Goal: Transaction & Acquisition: Purchase product/service

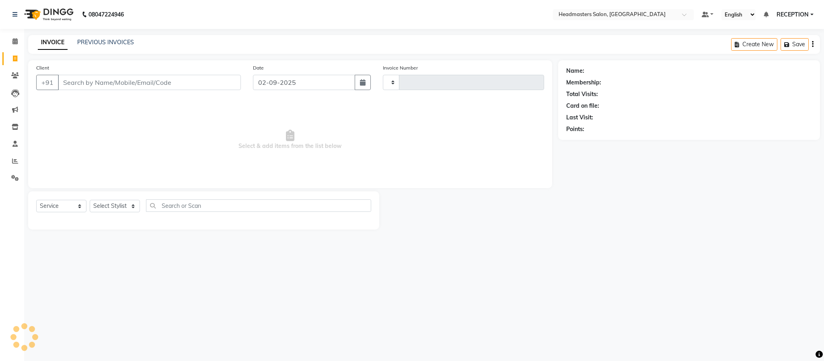
select select "service"
type input "1567"
select select "3454"
click at [119, 208] on select "Select Stylist" at bounding box center [115, 206] width 50 height 12
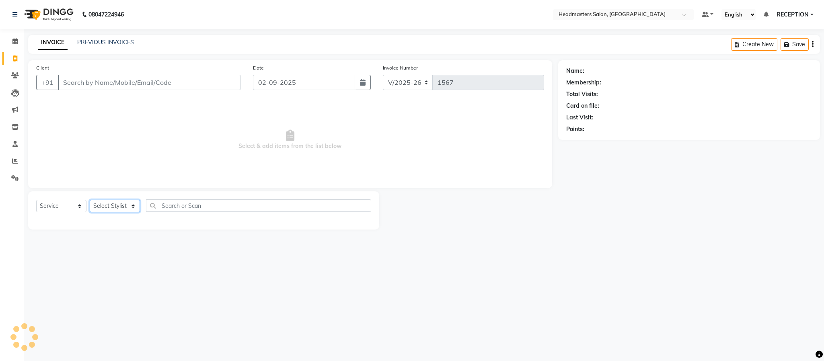
click at [119, 208] on select "Select Stylist AKASH [PERSON_NAME] NEHA NEHA SAHU NISHA MANAGER RAHUL RECEPTION…" at bounding box center [115, 206] width 50 height 12
select select "34282"
click at [90, 200] on select "Select Stylist AKASH [PERSON_NAME] NEHA NEHA SAHU NISHA MANAGER RAHUL RECEPTION…" at bounding box center [115, 206] width 50 height 12
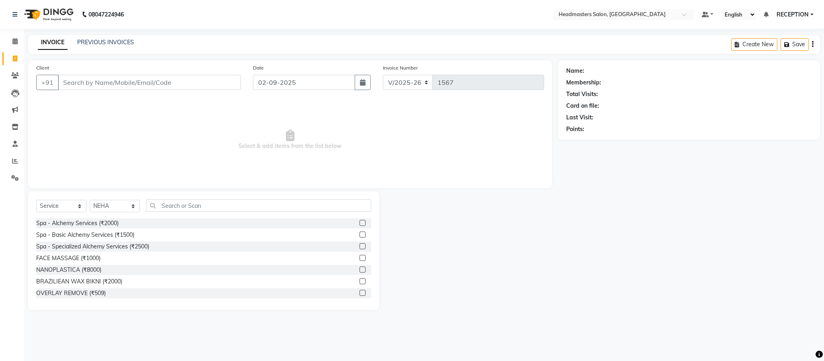
click at [104, 64] on div "Client +91" at bounding box center [138, 80] width 217 height 33
click at [173, 209] on input "text" at bounding box center [258, 205] width 225 height 12
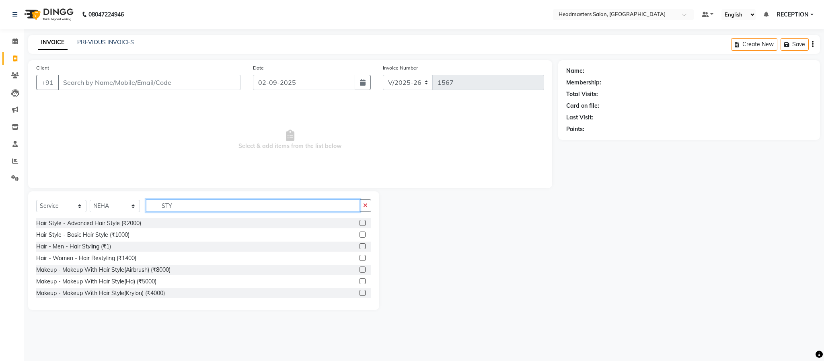
click at [189, 206] on input "STY" at bounding box center [253, 205] width 214 height 12
type input "STY"
click at [95, 249] on div "Hair - Men - Hair Styling (₹1)" at bounding box center [73, 247] width 75 height 8
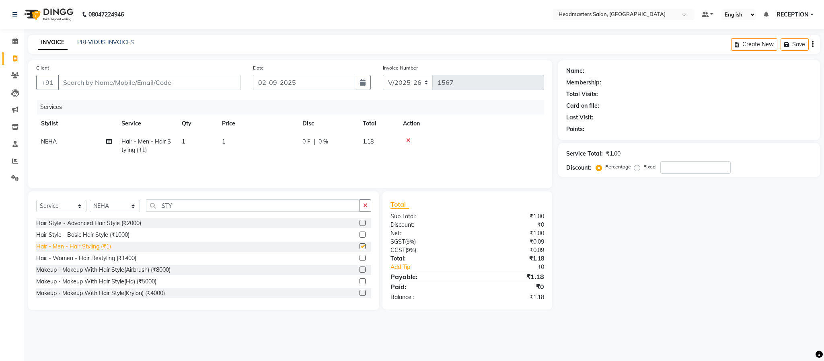
checkbox input "false"
click at [252, 127] on th "Price" at bounding box center [257, 124] width 80 height 18
click at [246, 138] on td "1" at bounding box center [257, 146] width 80 height 27
select select "34282"
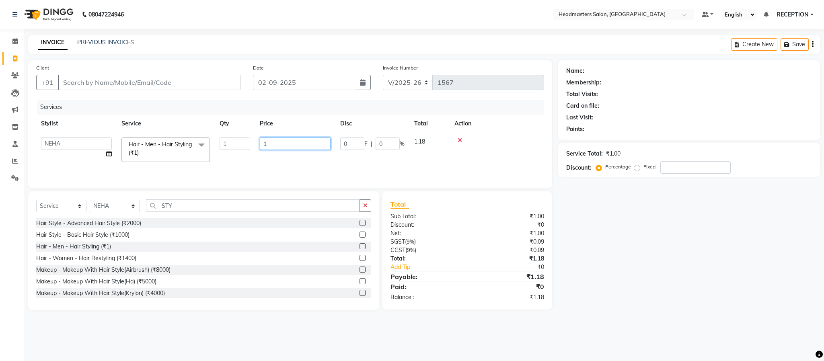
click at [279, 138] on input "1" at bounding box center [295, 144] width 71 height 12
click at [278, 138] on input "1" at bounding box center [295, 144] width 71 height 12
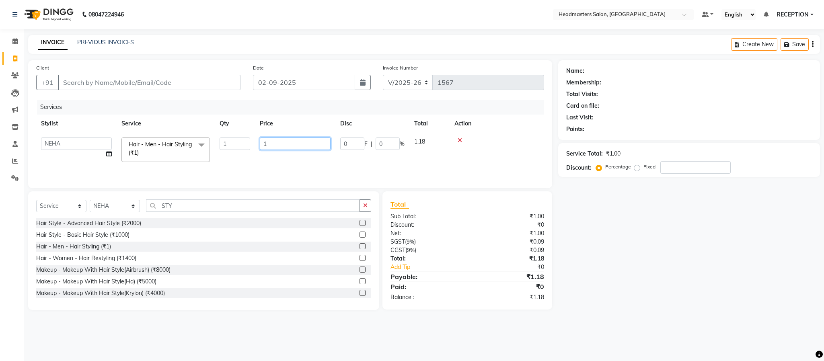
click at [278, 138] on input "1" at bounding box center [295, 144] width 71 height 12
type input "485"
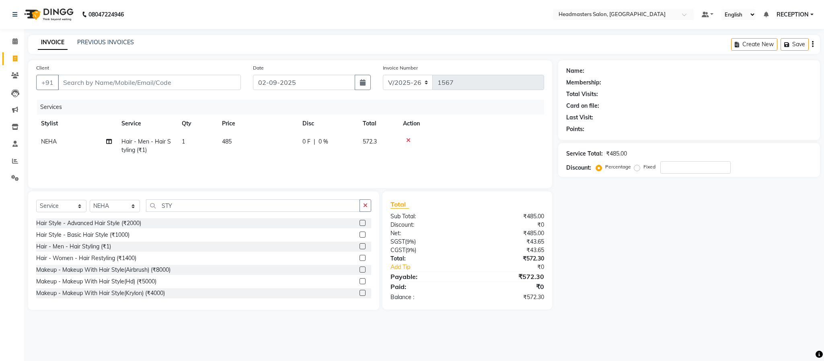
click at [276, 160] on div "Services Stylist Service Qty Price Disc Total Action NEHA Hair - Men - Hair Sty…" at bounding box center [290, 140] width 508 height 80
click at [275, 148] on td "485" at bounding box center [257, 146] width 80 height 27
select select "34282"
click at [285, 144] on input "485" at bounding box center [295, 144] width 71 height 12
type input "423"
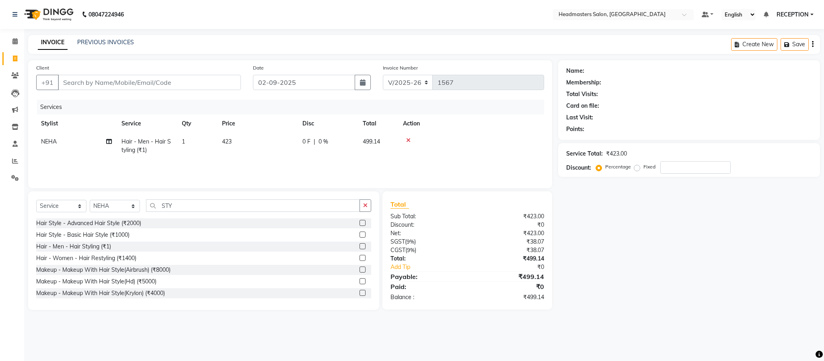
click at [315, 165] on div "Services Stylist Service Qty Price Disc Total Action NEHA Hair - Men - Hair Sty…" at bounding box center [290, 140] width 508 height 80
click at [307, 165] on div "Services Stylist Service Qty Price Disc Total Action NEHA Hair - Men - Hair Sty…" at bounding box center [290, 140] width 508 height 80
click at [277, 145] on td "423" at bounding box center [257, 146] width 80 height 27
select select "34282"
click at [284, 142] on input "423" at bounding box center [295, 144] width 71 height 12
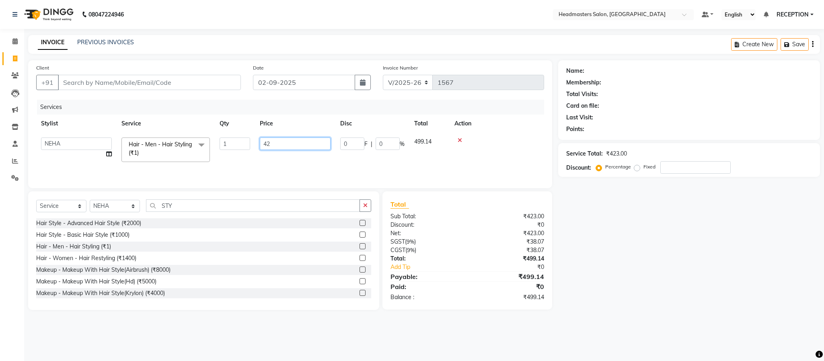
type input "424"
click at [284, 156] on td "424" at bounding box center [257, 146] width 80 height 27
select select "34282"
click at [163, 82] on input "Client" at bounding box center [149, 82] width 183 height 15
type input "R"
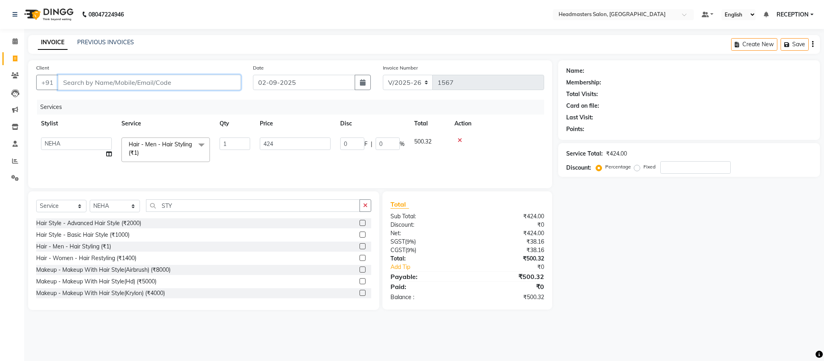
type input "0"
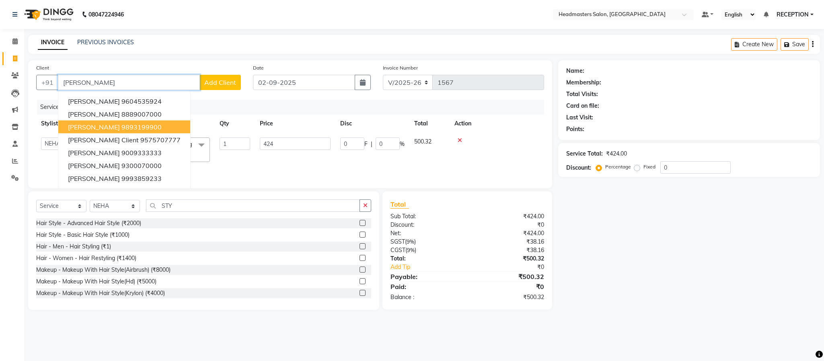
click at [117, 127] on span "[PERSON_NAME]" at bounding box center [94, 127] width 52 height 8
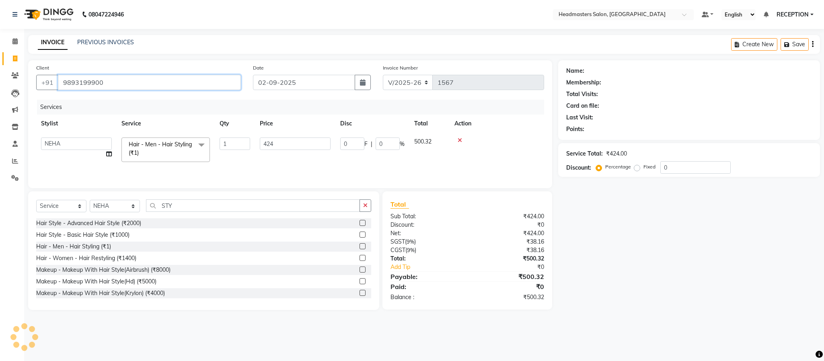
type input "9893199900"
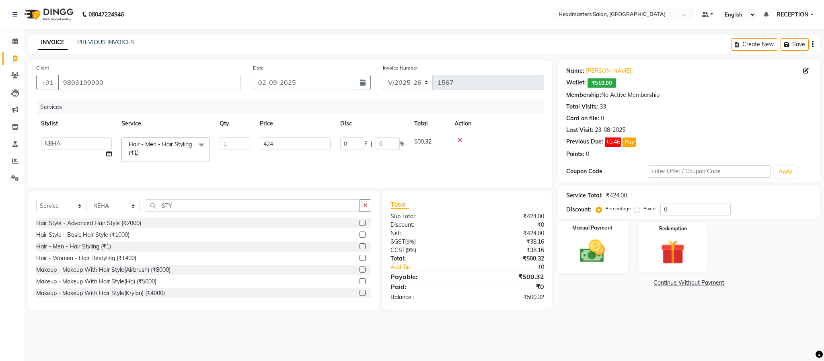
click at [601, 256] on img at bounding box center [592, 251] width 41 height 29
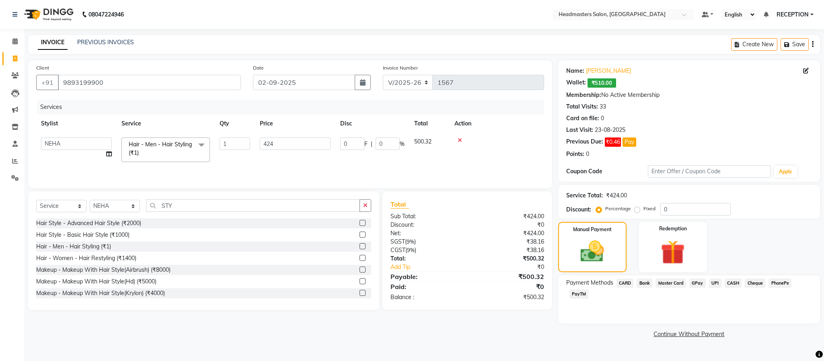
click at [734, 284] on span "CASH" at bounding box center [733, 283] width 17 height 9
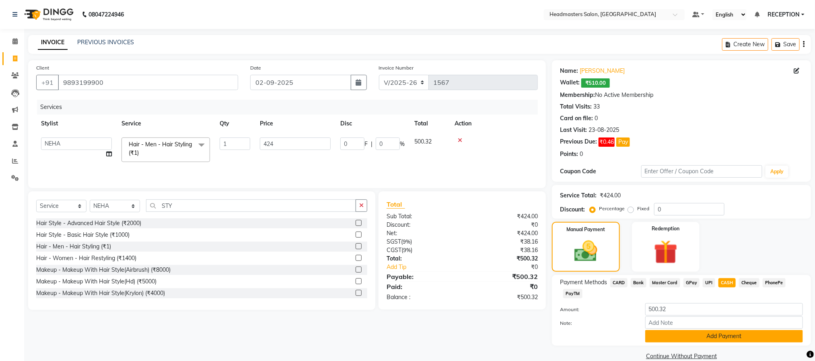
click at [719, 338] on button "Add Payment" at bounding box center [724, 336] width 158 height 12
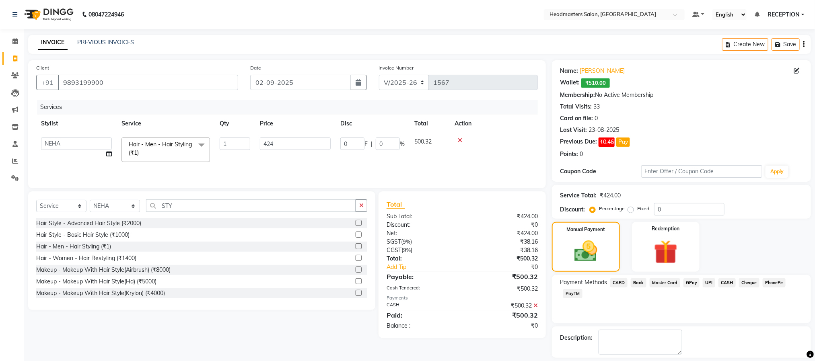
scroll to position [37, 0]
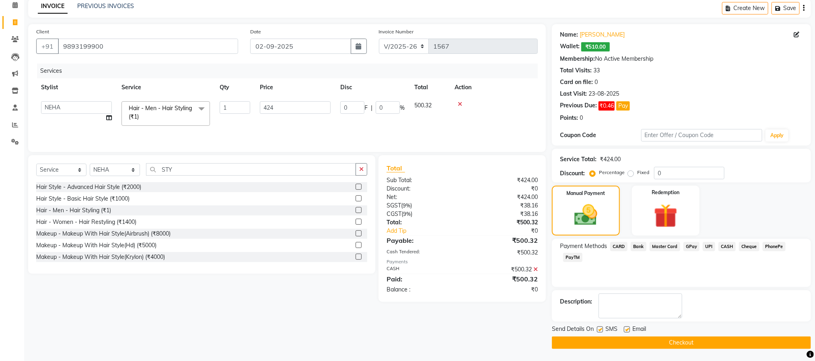
click at [599, 327] on label at bounding box center [600, 330] width 6 height 6
click at [599, 327] on input "checkbox" at bounding box center [599, 329] width 5 height 5
checkbox input "false"
click at [675, 348] on button "Checkout" at bounding box center [681, 343] width 259 height 12
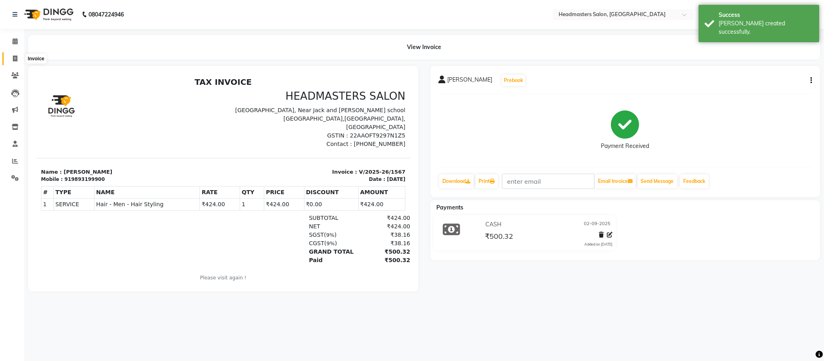
click at [14, 57] on icon at bounding box center [15, 59] width 4 height 6
select select "service"
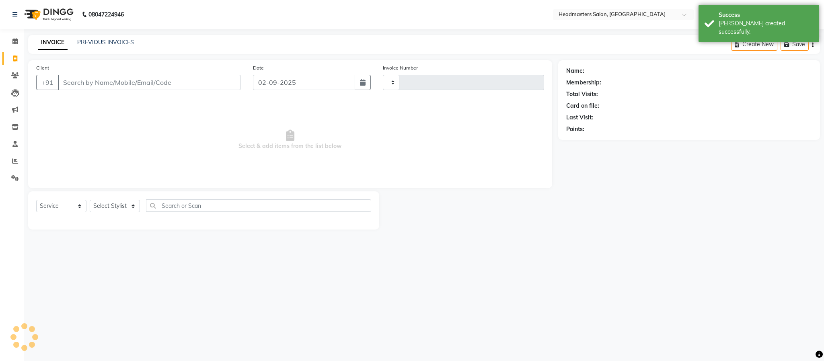
type input "1568"
select select "3454"
click at [90, 40] on link "PREVIOUS INVOICES" at bounding box center [105, 42] width 57 height 7
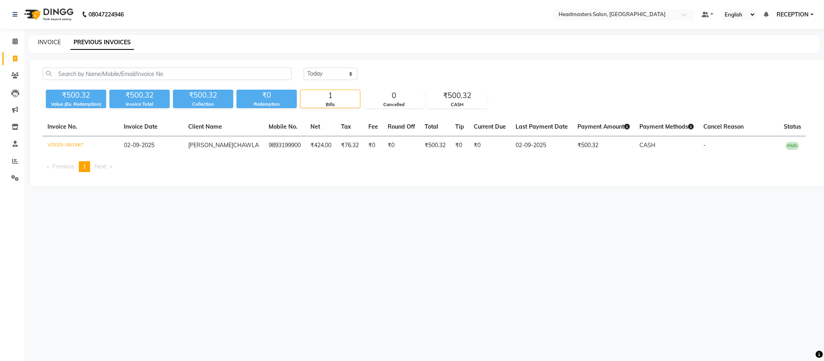
click at [52, 42] on link "INVOICE" at bounding box center [49, 42] width 23 height 7
select select "3454"
select select "service"
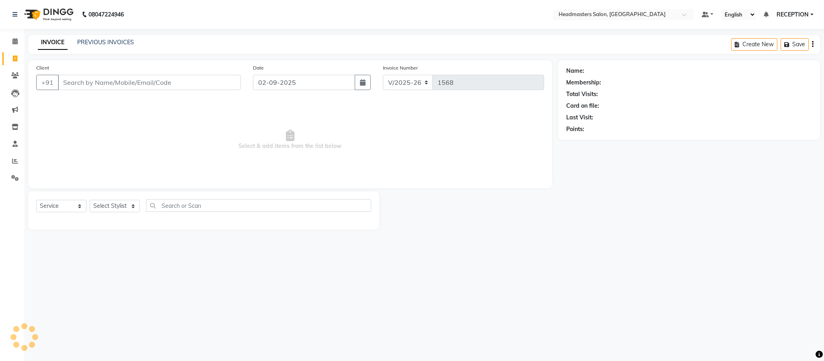
click at [545, 308] on div "08047224946 Select Location × Headmasters Salon, Shankar Nagar Default Panel My…" at bounding box center [412, 180] width 824 height 361
click at [111, 210] on select "Select Stylist AKASH [PERSON_NAME] NEHA NEHA SAHU NISHA MANAGER RAHUL RECEPTION…" at bounding box center [115, 206] width 50 height 12
select select "15422"
click at [90, 200] on select "Select Stylist AKASH [PERSON_NAME] NEHA NEHA SAHU NISHA MANAGER RAHUL RECEPTION…" at bounding box center [115, 206] width 50 height 12
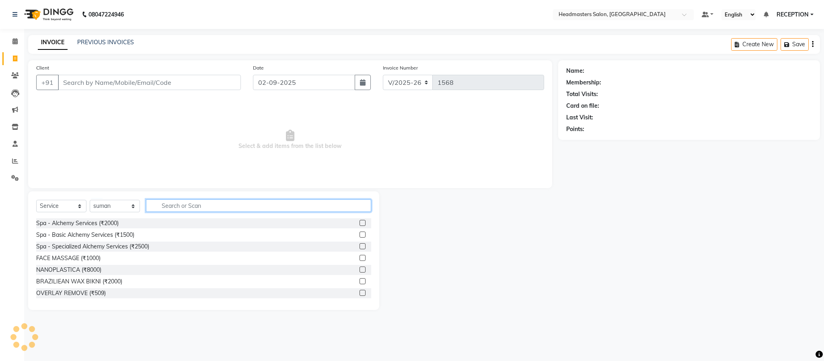
click at [189, 205] on input "text" at bounding box center [258, 205] width 225 height 12
type input "DETA"
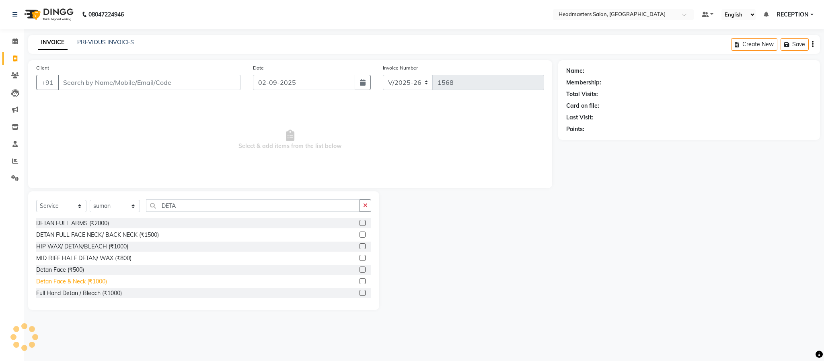
click at [62, 284] on div "Detan Face & Neck (₹1000)" at bounding box center [71, 282] width 71 height 8
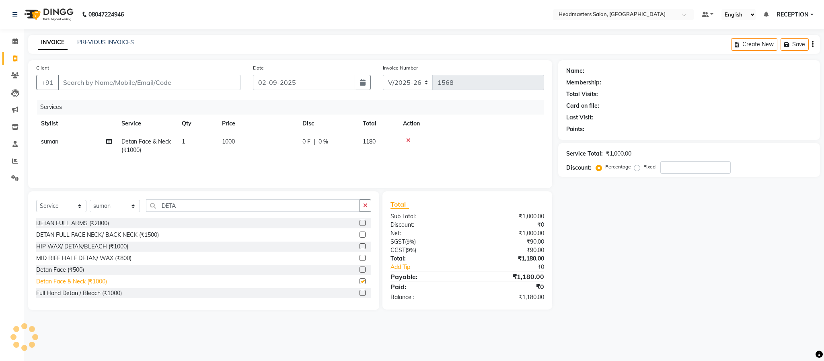
checkbox input "false"
click at [189, 204] on input "DETA" at bounding box center [253, 205] width 214 height 12
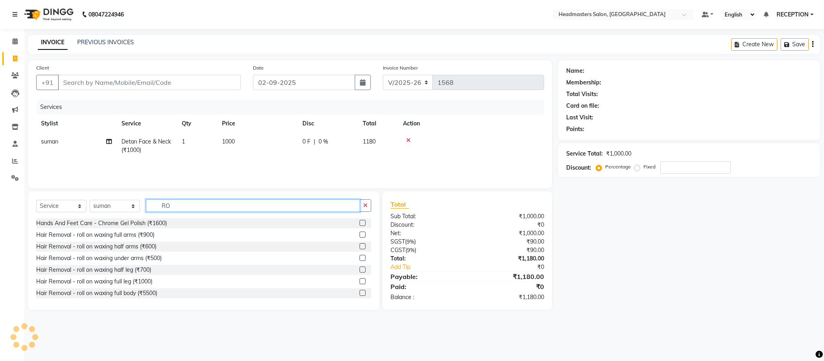
type input "R"
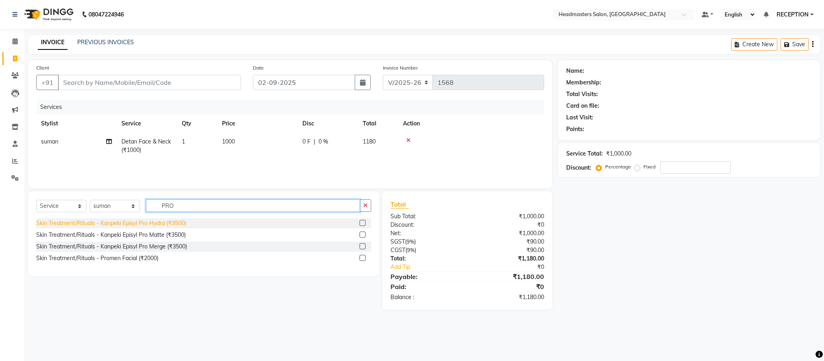
type input "PRO"
click at [156, 227] on div "Skin Treatment/Rituals - Kanpeki Episyl Pro Hydra (₹3500)" at bounding box center [111, 223] width 150 height 8
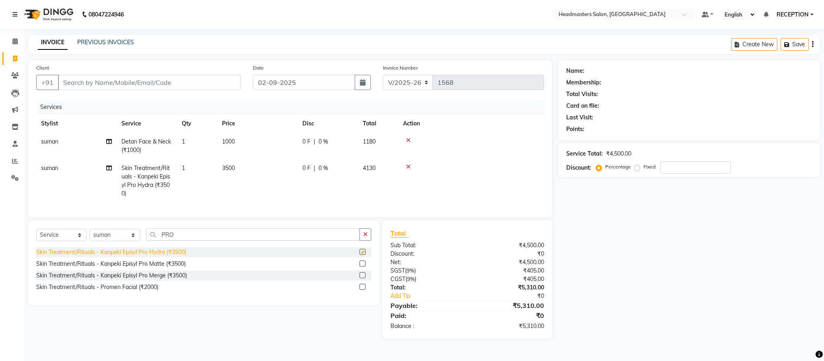
checkbox input "false"
click at [565, 284] on div "Name: Membership: Total Visits: Card on file: Last Visit: Points: Service Total…" at bounding box center [692, 199] width 268 height 278
click at [148, 83] on input "Client" at bounding box center [149, 82] width 183 height 15
click at [129, 86] on input "Client" at bounding box center [149, 82] width 183 height 15
type input "8"
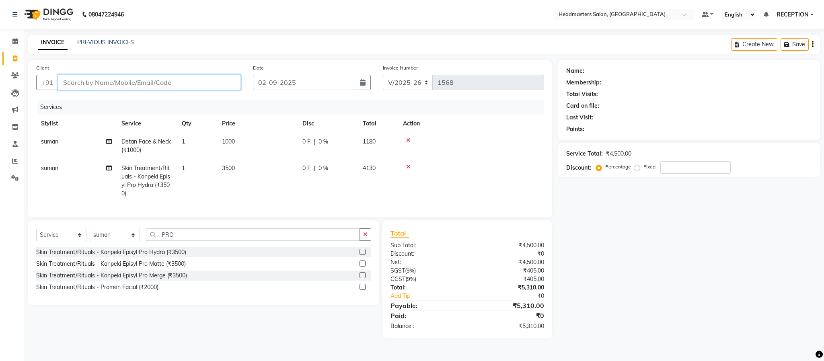
type input "0"
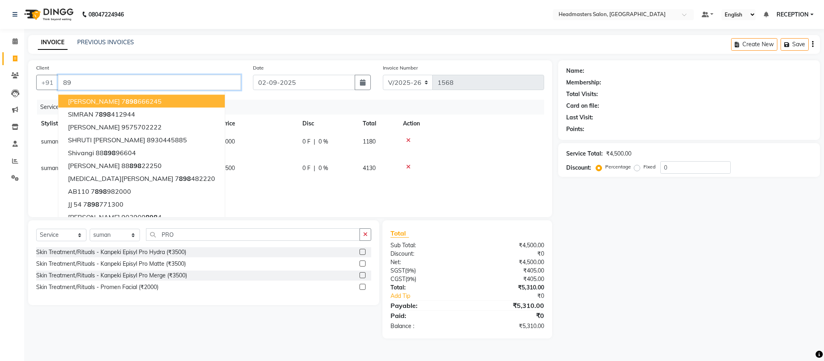
type input "8"
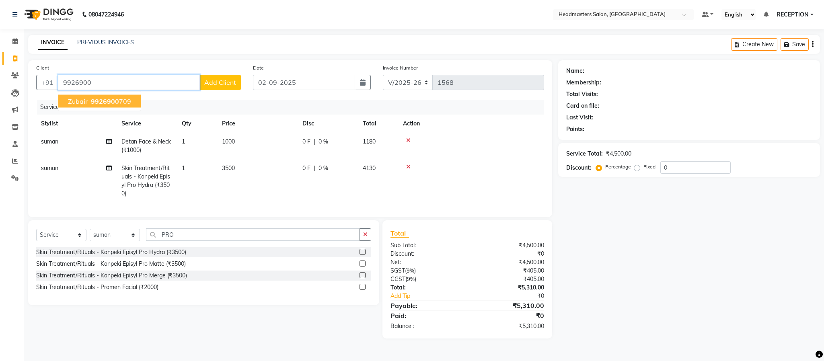
click at [116, 98] on span "9926900" at bounding box center [105, 101] width 28 height 8
type input "9926900709"
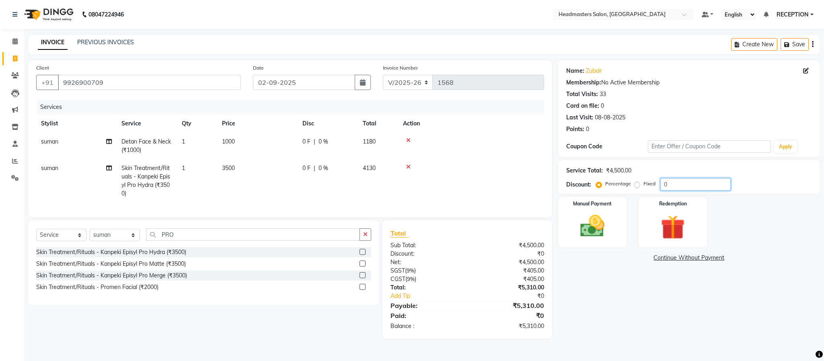
click at [673, 184] on input "0" at bounding box center [695, 184] width 70 height 12
click at [658, 320] on div "Name: Zubair Membership: No Active Membership Total Visits: 33 Card on file: 0 …" at bounding box center [692, 199] width 268 height 278
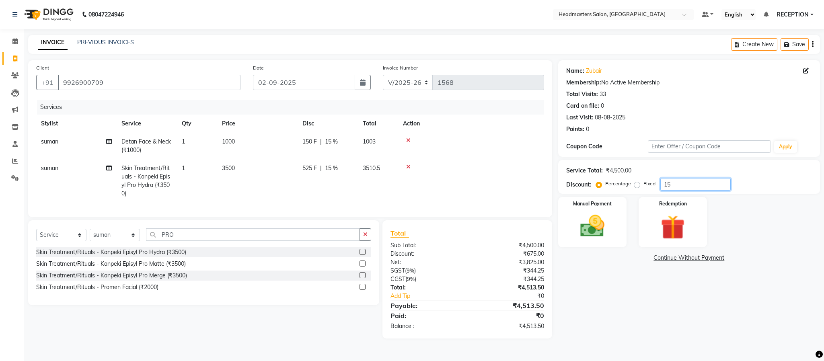
click at [676, 183] on input "15" at bounding box center [695, 184] width 70 height 12
type input "15.2"
click at [641, 298] on div "Name: Zubair Membership: No Active Membership Total Visits: 33 Card on file: 0 …" at bounding box center [692, 199] width 268 height 278
click at [600, 235] on img at bounding box center [592, 226] width 41 height 29
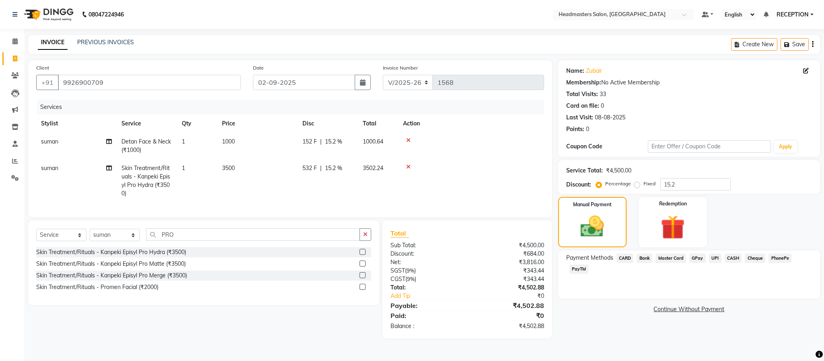
click at [716, 257] on span "UPI" at bounding box center [715, 258] width 12 height 9
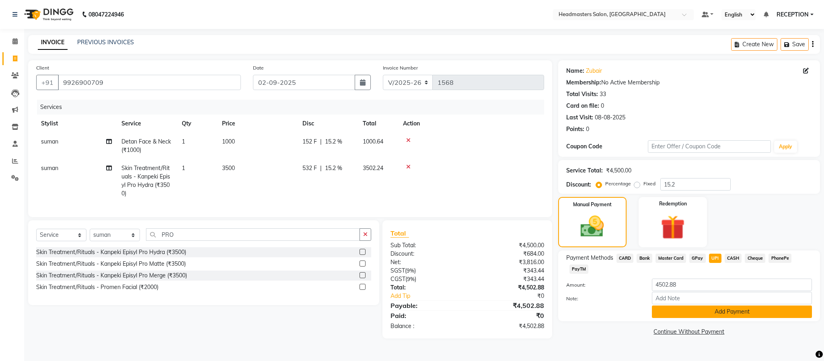
click at [717, 309] on button "Add Payment" at bounding box center [732, 312] width 160 height 12
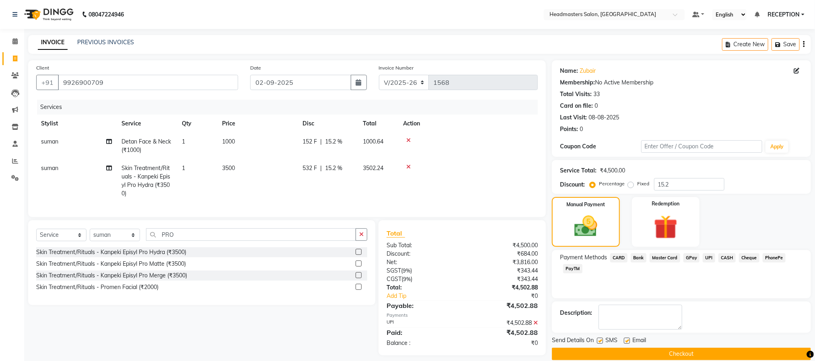
click at [707, 355] on button "Checkout" at bounding box center [681, 354] width 259 height 12
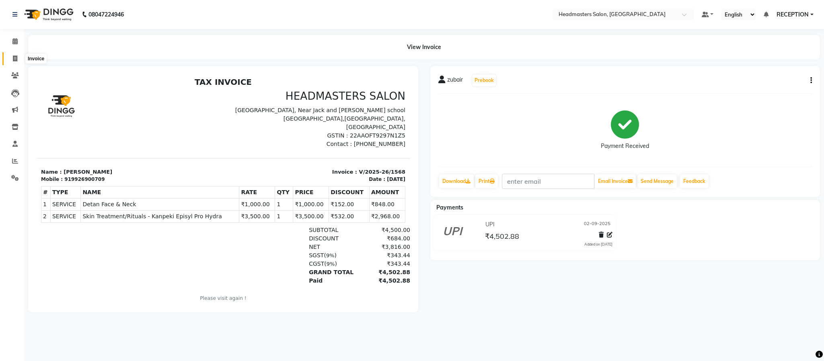
click at [13, 58] on icon at bounding box center [15, 59] width 4 height 6
select select "service"
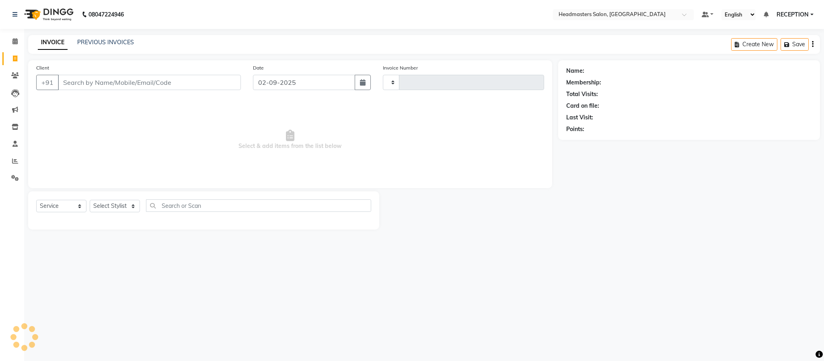
type input "1569"
select select "3454"
click at [120, 43] on link "PREVIOUS INVOICES" at bounding box center [105, 42] width 57 height 7
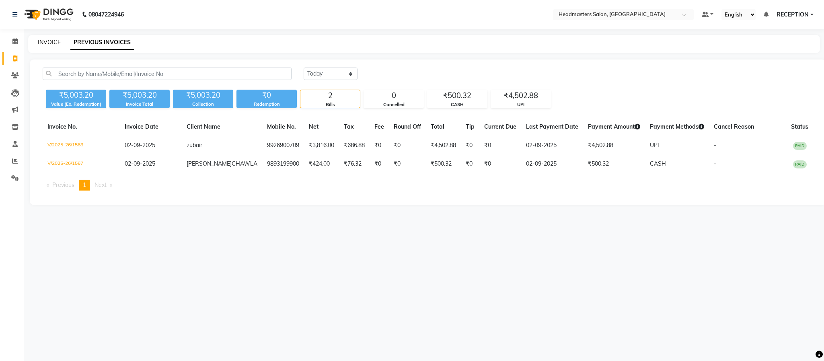
click at [50, 43] on link "INVOICE" at bounding box center [49, 42] width 23 height 7
select select "service"
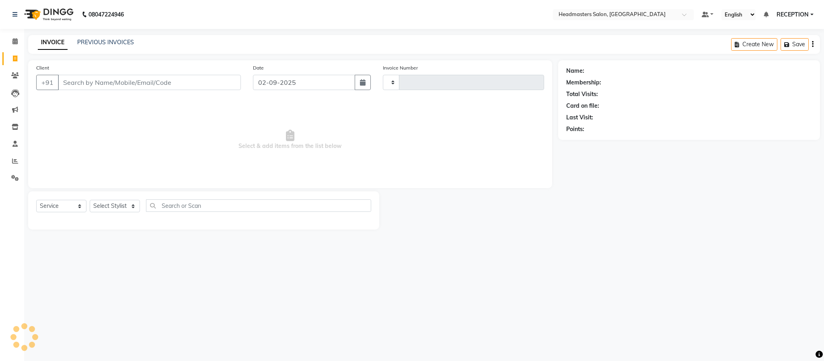
type input "1569"
select select "3454"
type input "F"
click at [50, 43] on link "INVOICE" at bounding box center [53, 42] width 30 height 14
click at [100, 81] on input "F" at bounding box center [149, 82] width 183 height 15
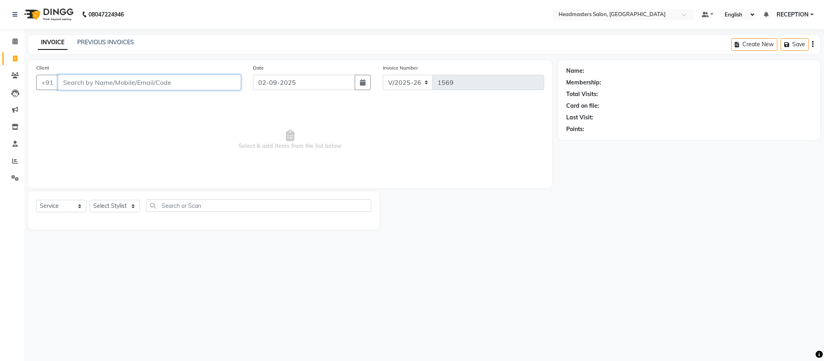
type input "0"
click at [123, 209] on select "Select Stylist AKASH [PERSON_NAME] NEHA NEHA SAHU NISHA MANAGER RAHUL RECEPTION…" at bounding box center [115, 206] width 50 height 12
select select "15422"
click at [90, 200] on select "Select Stylist AKASH [PERSON_NAME] NEHA NEHA SAHU NISHA MANAGER RAHUL RECEPTION…" at bounding box center [115, 206] width 50 height 12
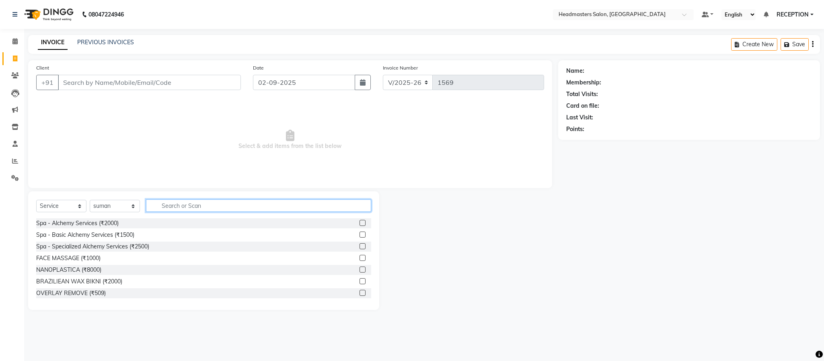
click at [183, 206] on input "text" at bounding box center [258, 205] width 225 height 12
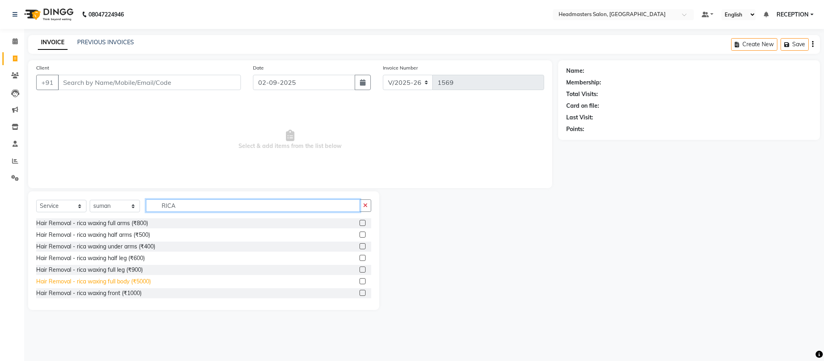
type input "RICA"
click at [110, 281] on div "Hair Removal - rica waxing full body (₹5000)" at bounding box center [93, 282] width 115 height 8
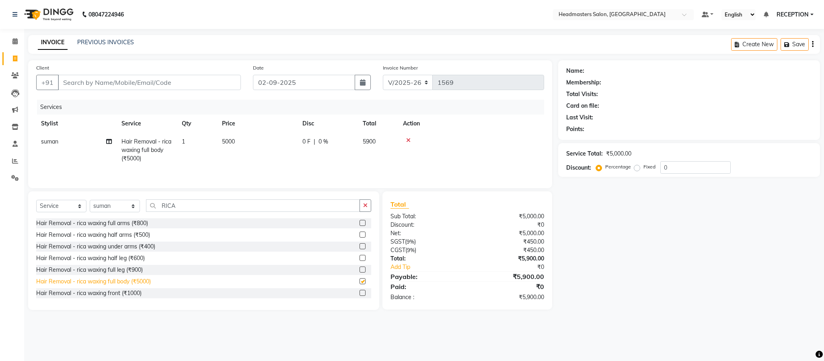
checkbox input "false"
click at [105, 61] on div "Client +91 Date [DATE] Invoice Number V/2025 V/[PHONE_NUMBER] Services Stylist …" at bounding box center [290, 124] width 524 height 128
click at [100, 85] on input "Client" at bounding box center [149, 82] width 183 height 15
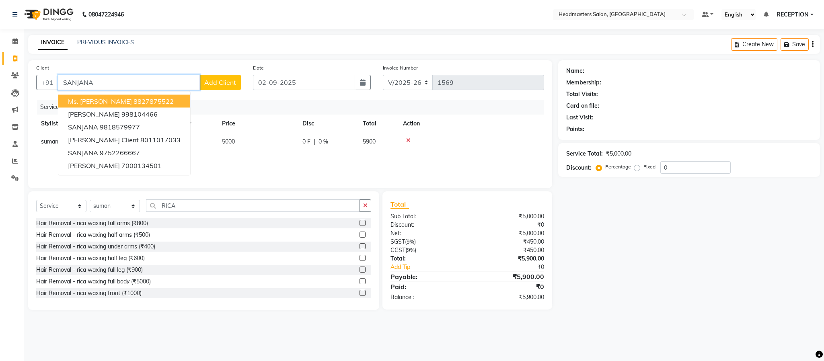
click at [94, 99] on span "Ms. [PERSON_NAME]" at bounding box center [100, 101] width 64 height 8
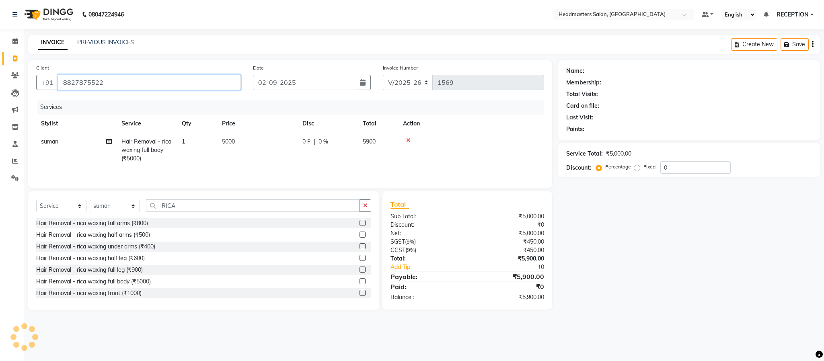
type input "8827875522"
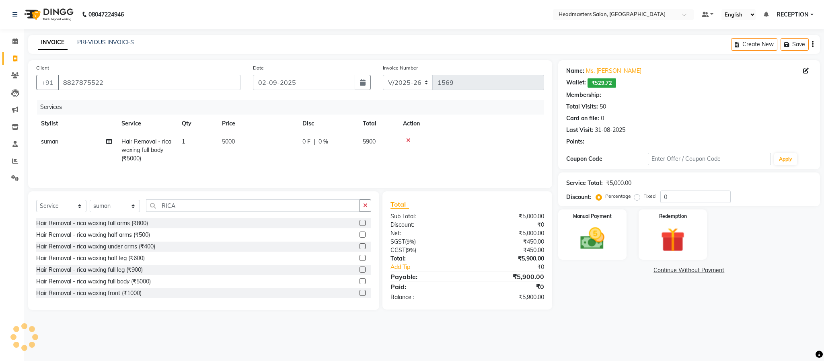
select select "1: Object"
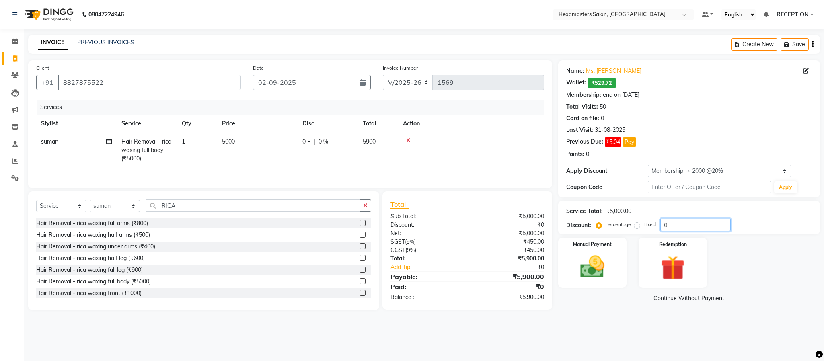
click at [675, 223] on input "0" at bounding box center [695, 225] width 70 height 12
type input "1"
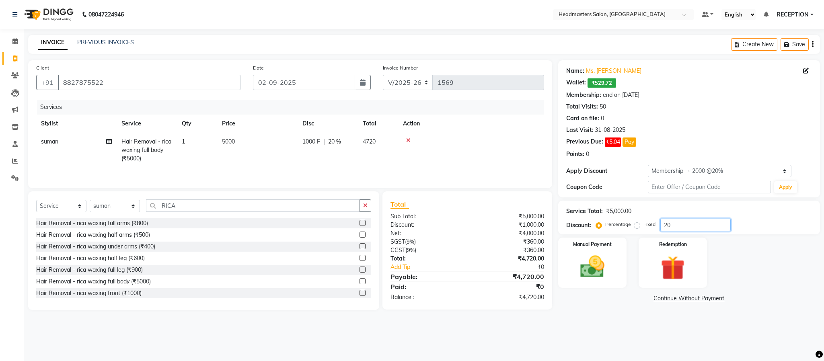
type input "20"
click at [795, 234] on div "Service Total: ₹5,000.00 Discount: Percentage Fixed 20" at bounding box center [689, 218] width 262 height 34
click at [598, 278] on img at bounding box center [592, 267] width 41 height 29
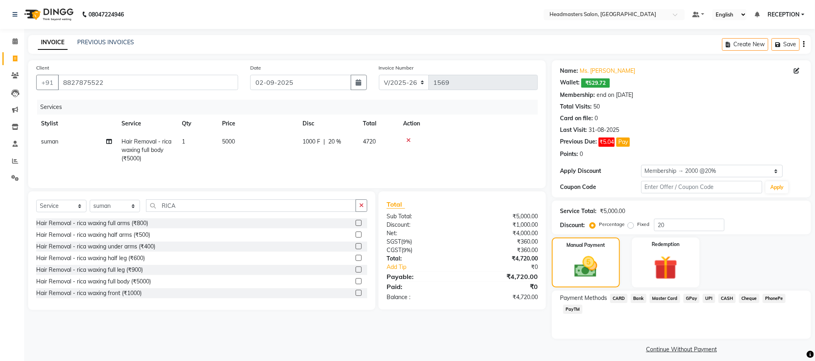
click at [730, 298] on span "CASH" at bounding box center [726, 298] width 17 height 9
click at [720, 352] on button "Add Payment" at bounding box center [724, 352] width 158 height 12
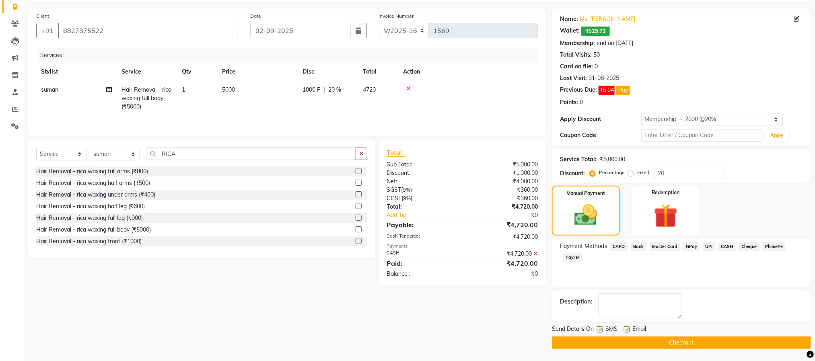
click at [642, 339] on button "Checkout" at bounding box center [681, 343] width 259 height 12
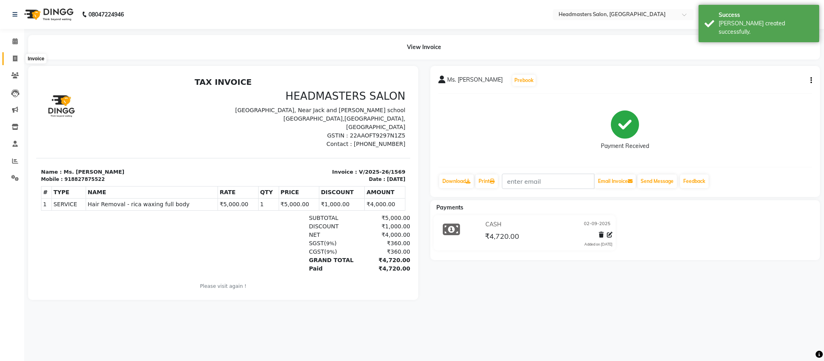
click at [18, 58] on span at bounding box center [15, 58] width 14 height 9
select select "3454"
select select "service"
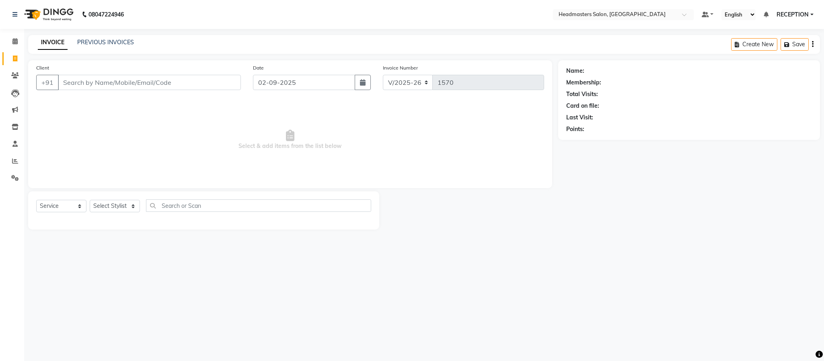
click at [537, 48] on div "INVOICE PREVIOUS INVOICES Create New Save" at bounding box center [424, 44] width 792 height 19
click at [570, 251] on div "08047224946 Select Location × Headmasters Salon, Shankar Nagar Default Panel My…" at bounding box center [412, 180] width 824 height 361
